Goal: Information Seeking & Learning: Understand process/instructions

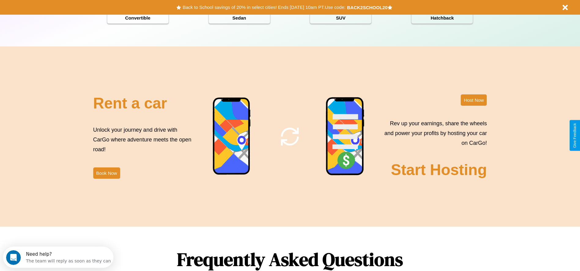
scroll to position [877, 0]
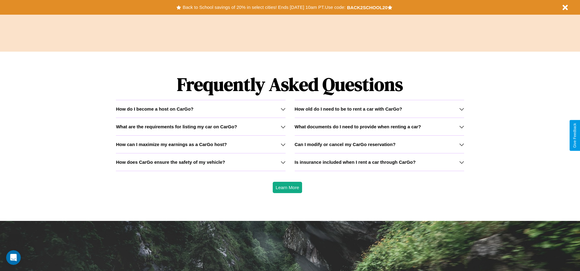
click at [379, 109] on h3 "How old do I need to be to rent a car with CarGo?" at bounding box center [349, 108] width 108 height 5
click at [461, 144] on icon at bounding box center [461, 144] width 5 height 5
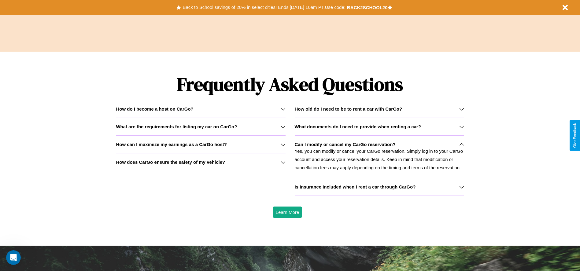
click at [379, 187] on h3 "Is insurance included when I rent a car through CarGo?" at bounding box center [355, 186] width 121 height 5
click at [201, 162] on h3 "How does CarGo ensure the safety of my vehicle?" at bounding box center [170, 162] width 109 height 5
click at [461, 144] on icon at bounding box center [461, 144] width 5 height 5
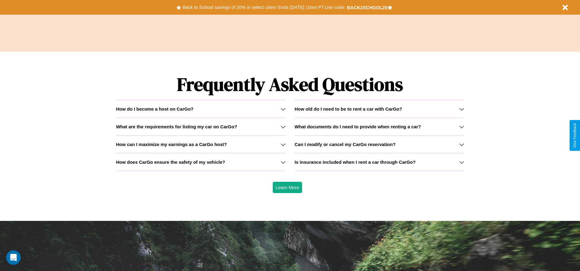
click at [283, 162] on icon at bounding box center [283, 162] width 5 height 5
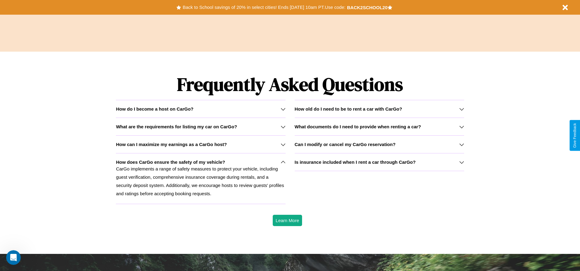
click at [201, 127] on h3 "What are the requirements for listing my car on CarGo?" at bounding box center [176, 126] width 121 height 5
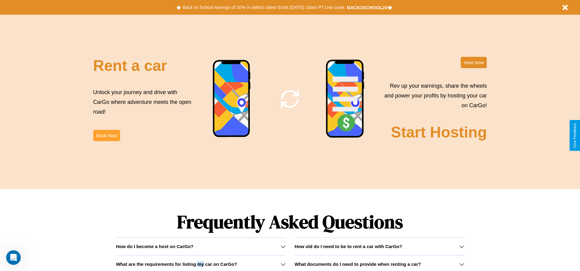
click at [106, 135] on button "Book Now" at bounding box center [106, 135] width 27 height 11
